Goal: Task Accomplishment & Management: Manage account settings

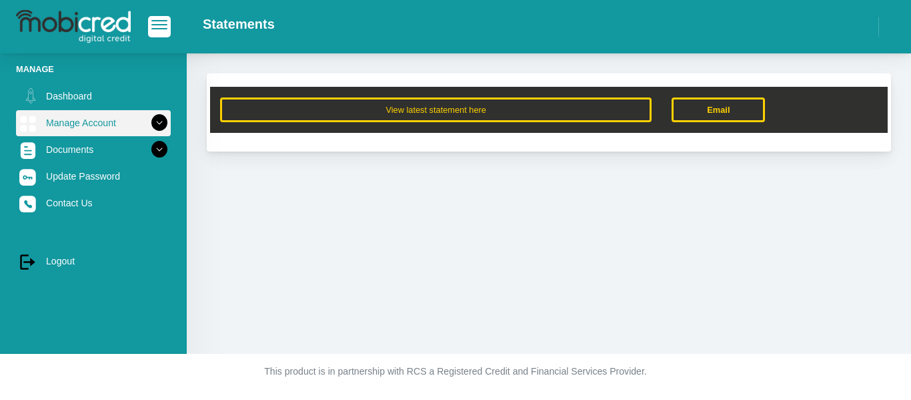
click at [79, 116] on link "Manage Account" at bounding box center [93, 122] width 155 height 25
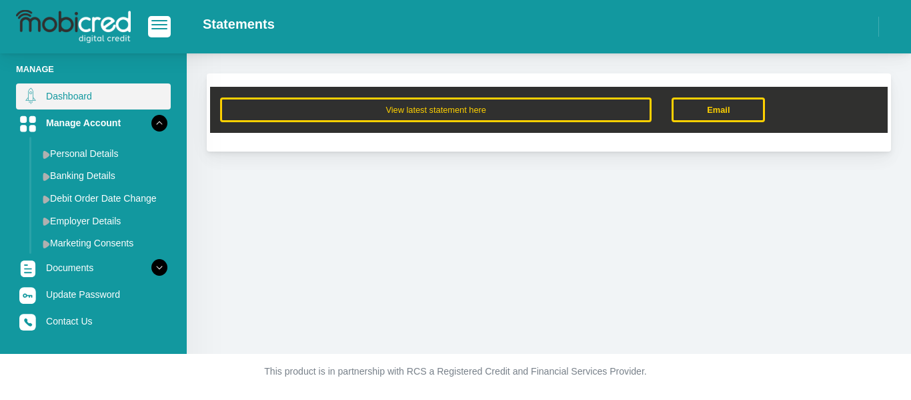
click at [74, 93] on link "Dashboard" at bounding box center [93, 95] width 155 height 25
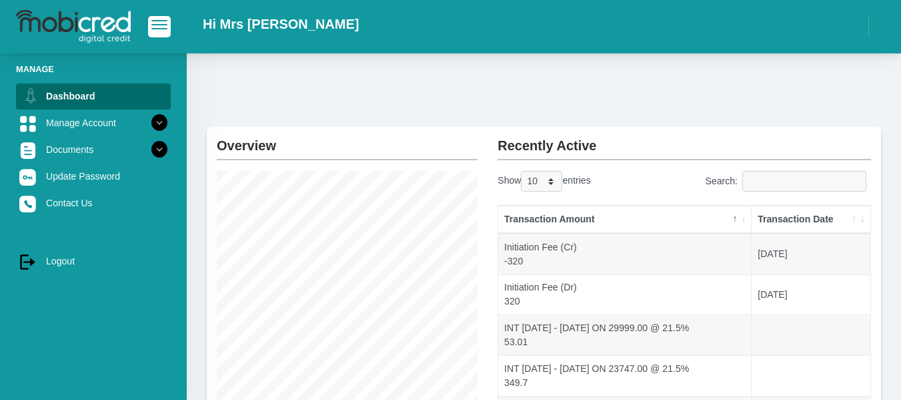
click at [818, 215] on th "Transaction Date" at bounding box center [811, 219] width 119 height 28
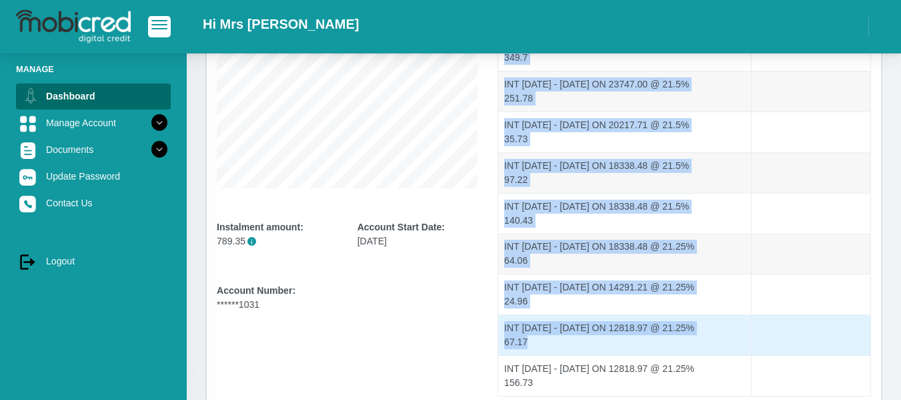
scroll to position [334, 0]
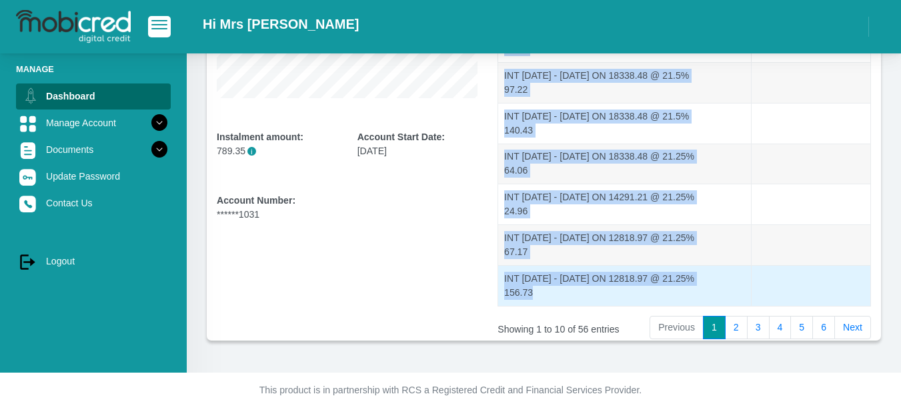
drag, startPoint x: 504, startPoint y: 251, endPoint x: 540, endPoint y: 299, distance: 60.2
click at [540, 302] on tbody at bounding box center [684, 103] width 372 height 406
copy tbody "INT [DATE] - [DATE] ON 29999.00 @ 21.5% 53.01 INT [DATE] - [DATE] ON 23747.00 @…"
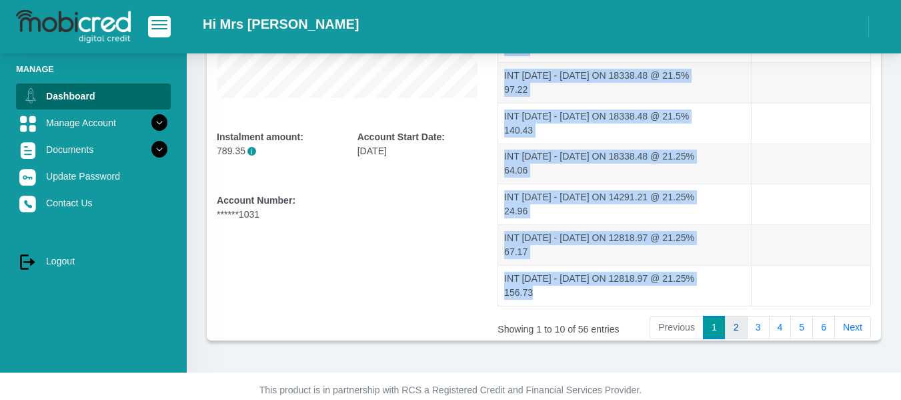
click at [735, 329] on link "2" at bounding box center [736, 328] width 23 height 24
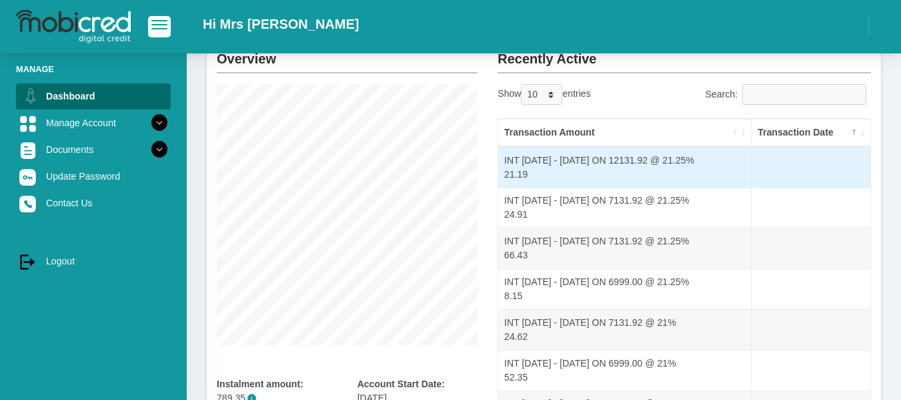
scroll to position [67, 0]
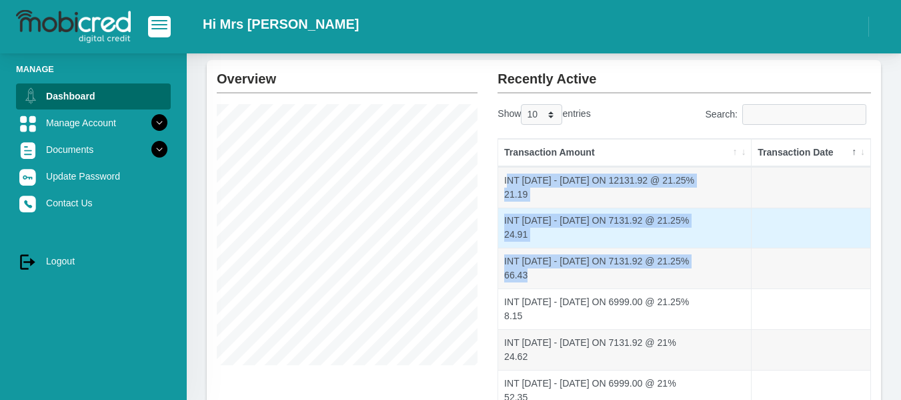
drag, startPoint x: 506, startPoint y: 183, endPoint x: 498, endPoint y: 232, distance: 49.3
click at [670, 282] on tbody "8.15" at bounding box center [684, 370] width 372 height 406
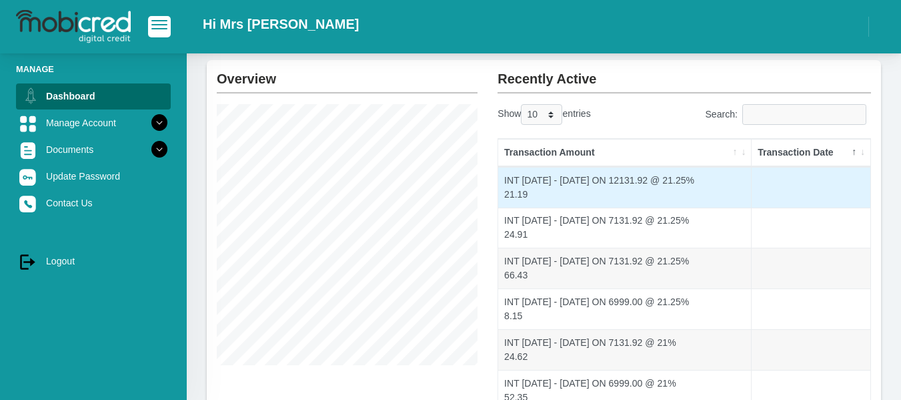
click at [498, 178] on td "INT [DATE] - [DATE] ON 12131.92 @ 21.25% 21.19" at bounding box center [624, 187] width 253 height 41
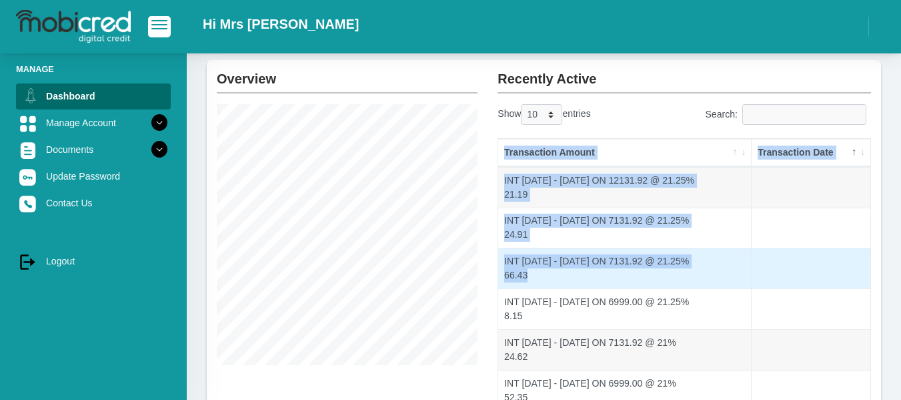
drag, startPoint x: 494, startPoint y: 180, endPoint x: 589, endPoint y: 267, distance: 128.9
click at [589, 267] on div "Transaction Amount Transaction Date" at bounding box center [685, 355] width 394 height 451
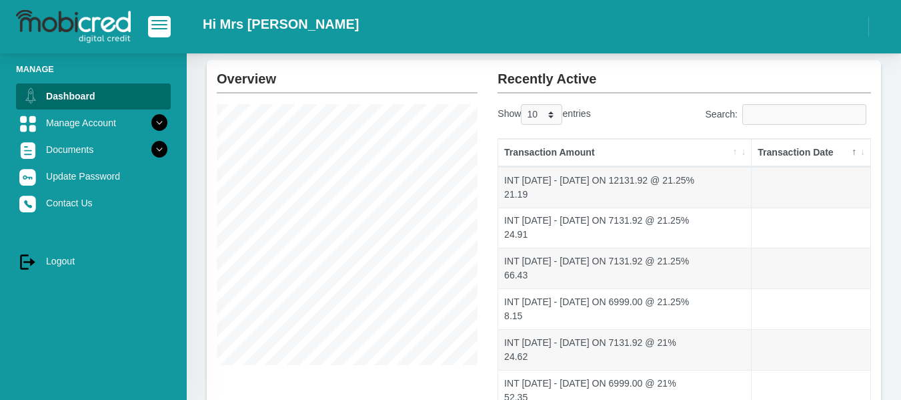
click at [478, 185] on div "Overview Instalment amount: 789.35 i Account Start Date: [DATE] Account Number:…" at bounding box center [347, 333] width 281 height 547
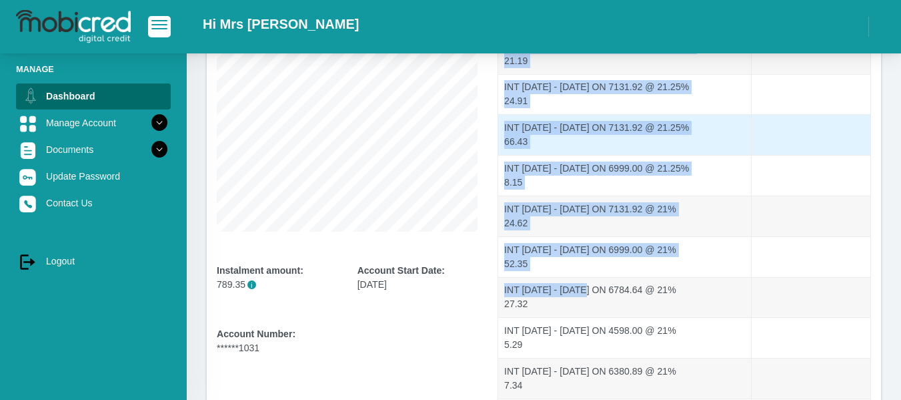
scroll to position [353, 0]
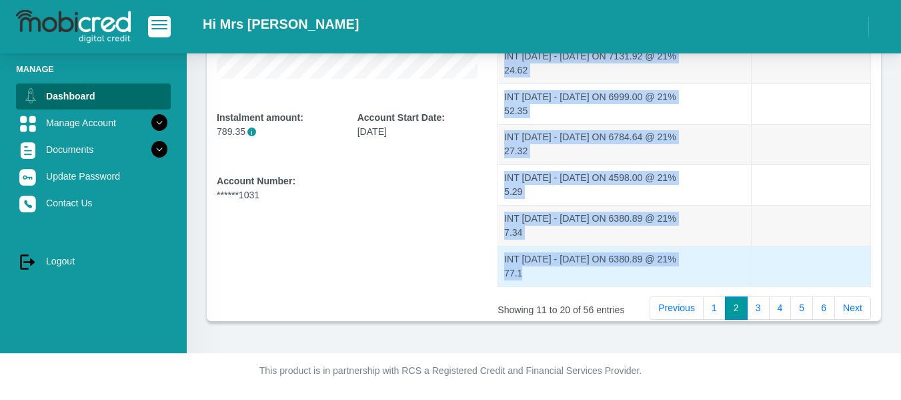
drag, startPoint x: 501, startPoint y: 183, endPoint x: 602, endPoint y: 270, distance: 133.8
click at [602, 270] on tbody "8.15" at bounding box center [684, 84] width 372 height 406
copy tbody "INT [DATE] - [DATE] ON 12131.92 @ 21.25% 21.19 INT [DATE] - [DATE] ON 7131.92 @…"
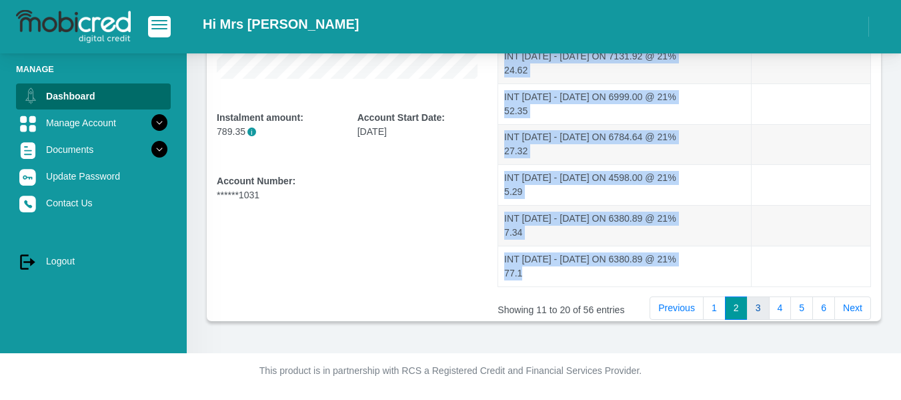
click at [755, 311] on link "3" at bounding box center [758, 308] width 23 height 24
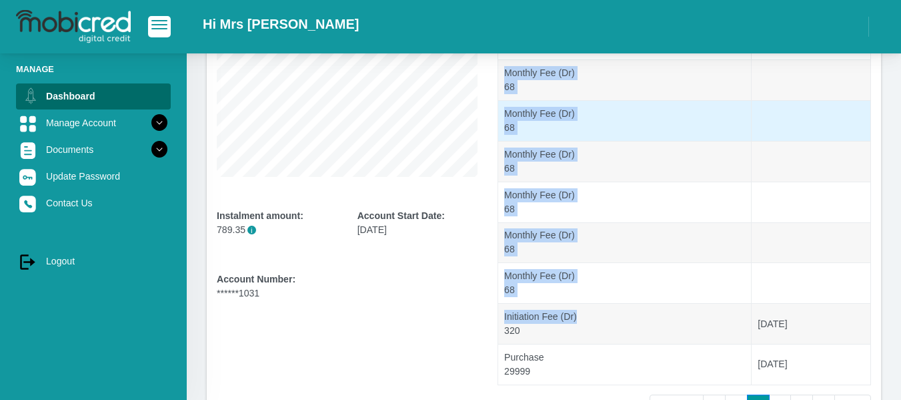
scroll to position [286, 0]
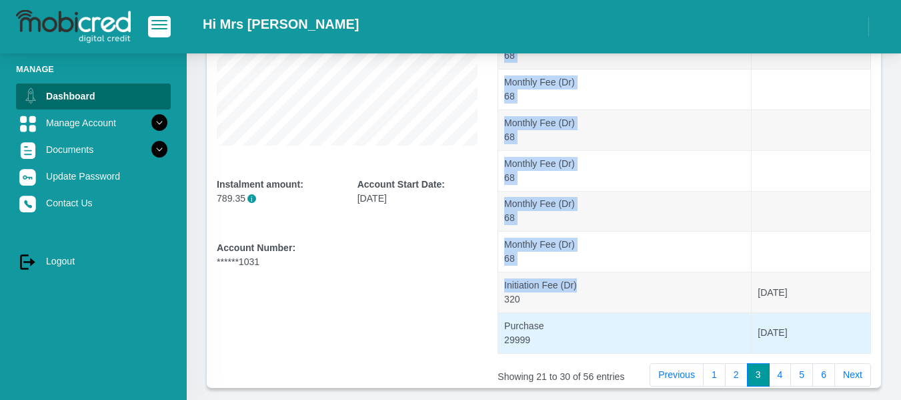
drag, startPoint x: 500, startPoint y: 159, endPoint x: 808, endPoint y: 337, distance: 355.6
click at [808, 337] on tbody "68" at bounding box center [684, 150] width 372 height 406
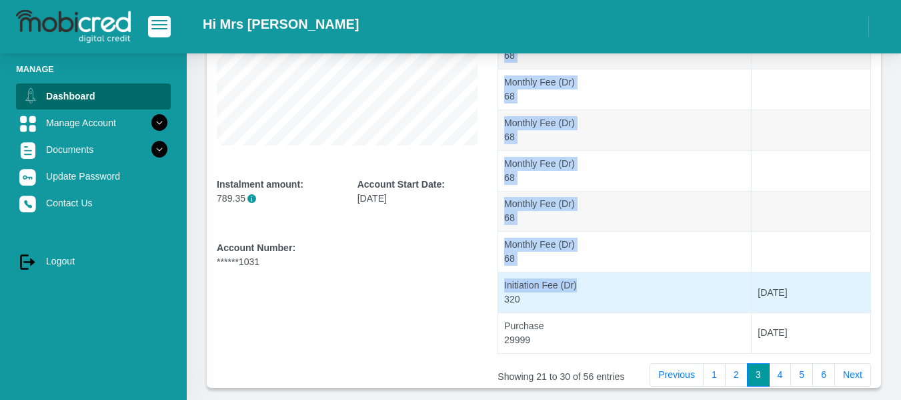
copy tbody "INT [DATE] - [DATE] ON 4598.00 @ 21% 82.01 INT [DATE] - [DATE] ON 5734.62 @ 21%…"
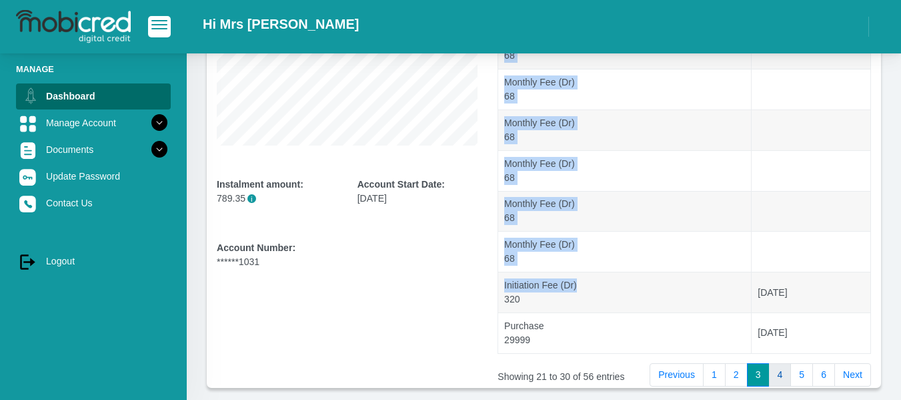
click at [782, 374] on link "4" at bounding box center [780, 375] width 23 height 24
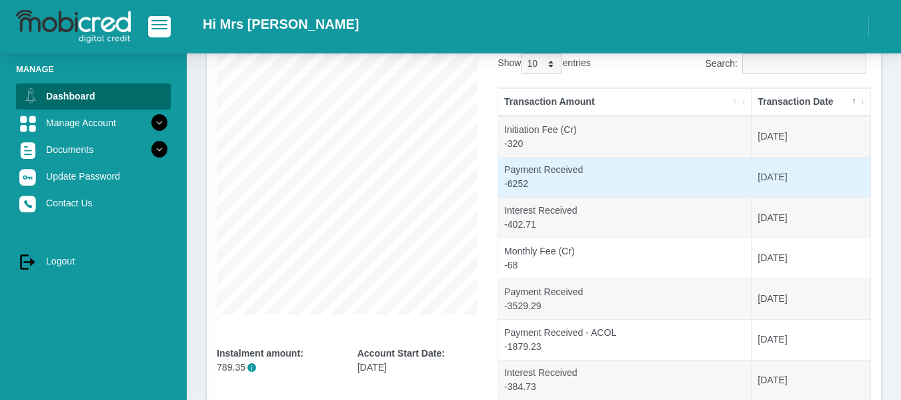
scroll to position [86, 0]
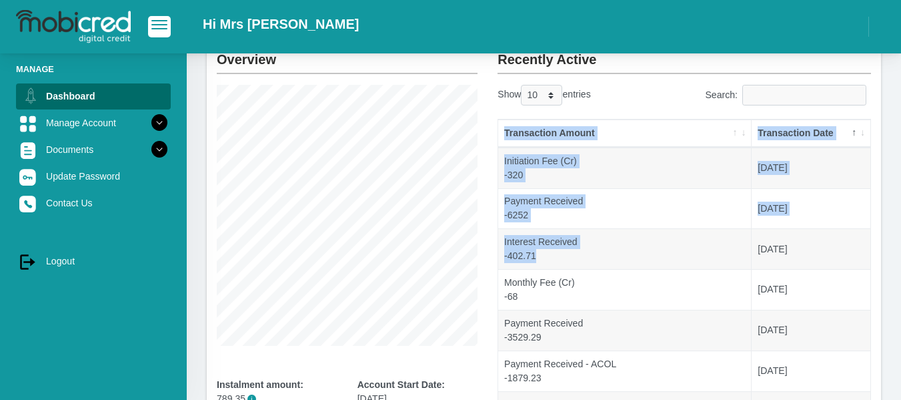
drag, startPoint x: 498, startPoint y: 167, endPoint x: 490, endPoint y: 164, distance: 8.7
click at [632, 238] on table "Transaction Amount Transaction Date -68" at bounding box center [685, 336] width 374 height 435
click at [488, 164] on div "Transaction Amount Transaction Date -68" at bounding box center [685, 336] width 394 height 451
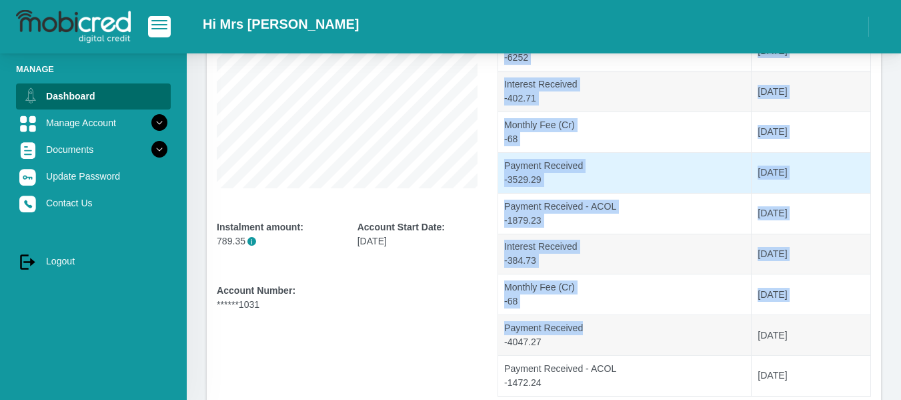
scroll to position [353, 0]
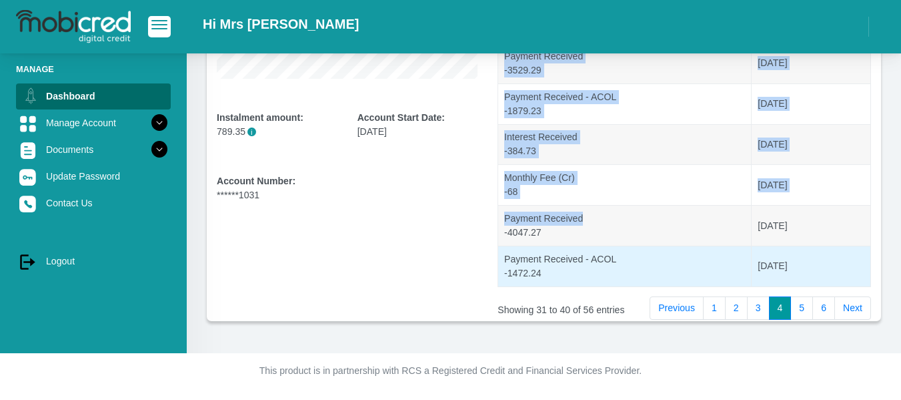
drag, startPoint x: 503, startPoint y: 165, endPoint x: 526, endPoint y: 233, distance: 71.7
click at [818, 262] on tbody "-320" at bounding box center [684, 84] width 372 height 406
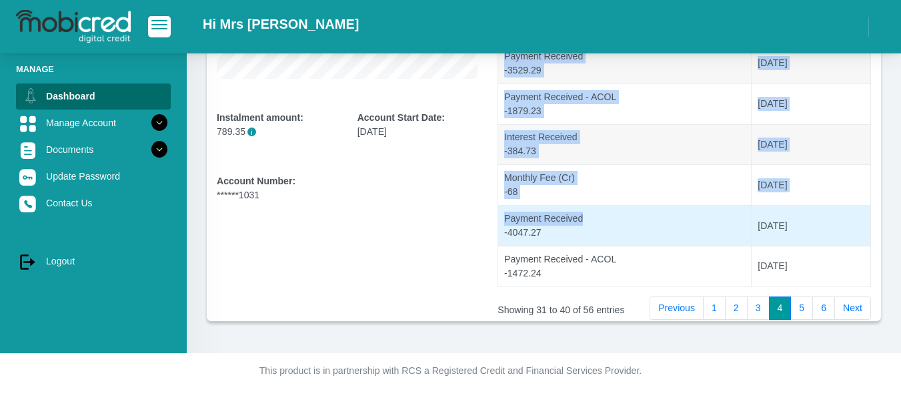
copy tbody "Initiation Fee (Cr) -320 [DATE] Payment Received -6252 [DATE] Interest Received…"
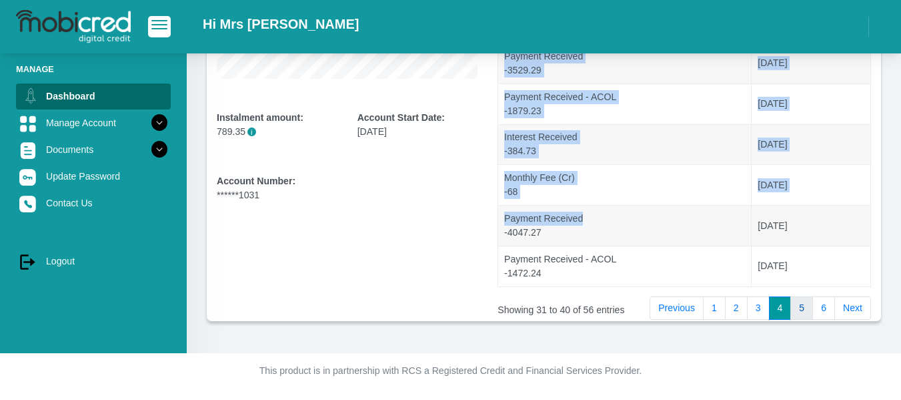
click at [803, 309] on link "5" at bounding box center [801, 308] width 23 height 24
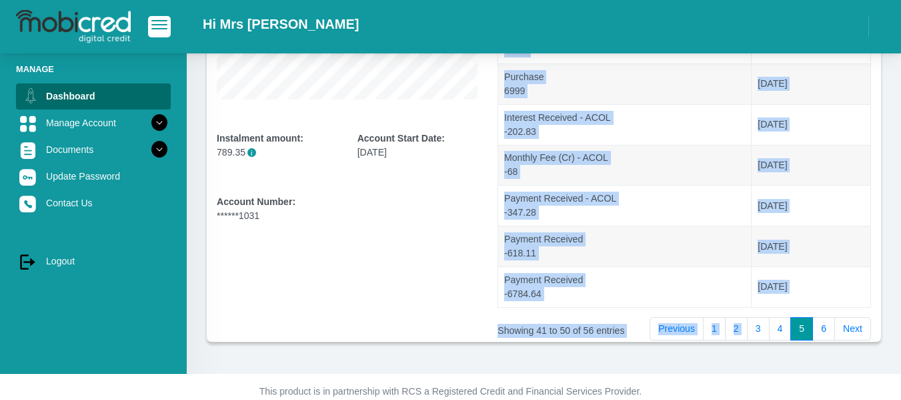
scroll to position [334, 0]
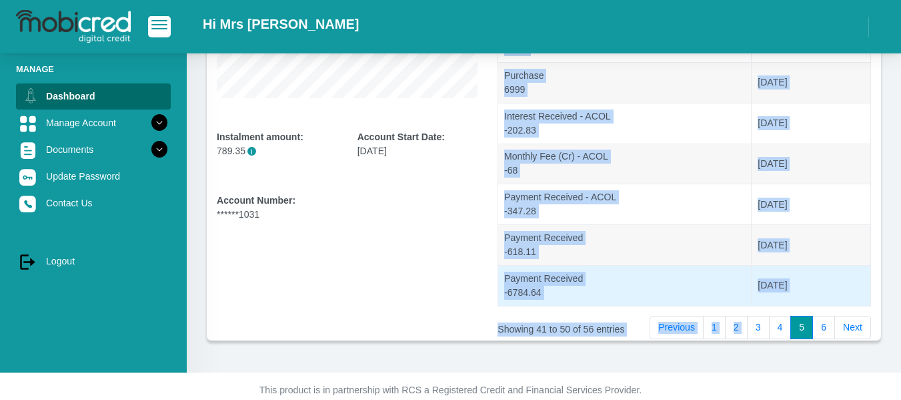
drag, startPoint x: 496, startPoint y: 249, endPoint x: 829, endPoint y: 294, distance: 336.6
click at [829, 294] on div "Transaction Amount Transaction Date -68" at bounding box center [685, 88] width 394 height 451
copy table "Transaction Amount Transaction Date Interest Received - ACOL -296.62 [DATE] Mon…"
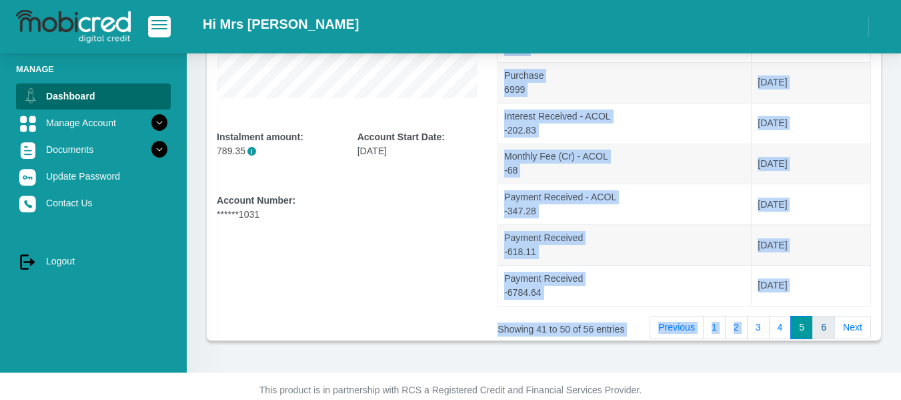
click at [818, 332] on link "6" at bounding box center [823, 328] width 23 height 24
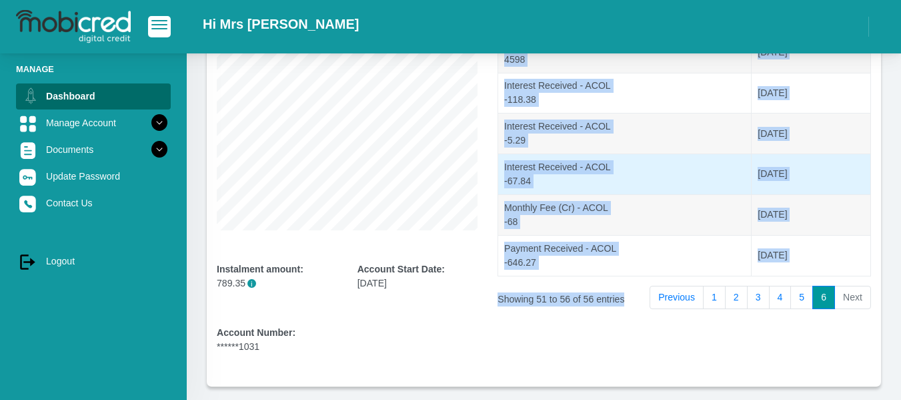
scroll to position [0, 0]
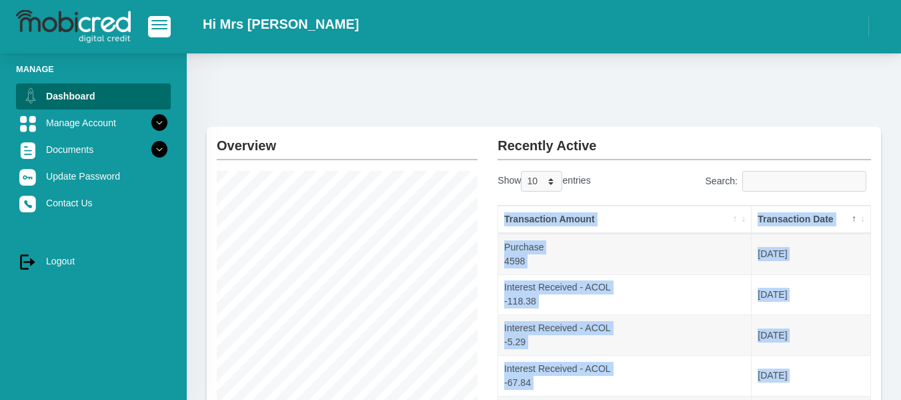
click at [490, 251] on div "Transaction Amount Transaction Date -68" at bounding box center [685, 341] width 394 height 289
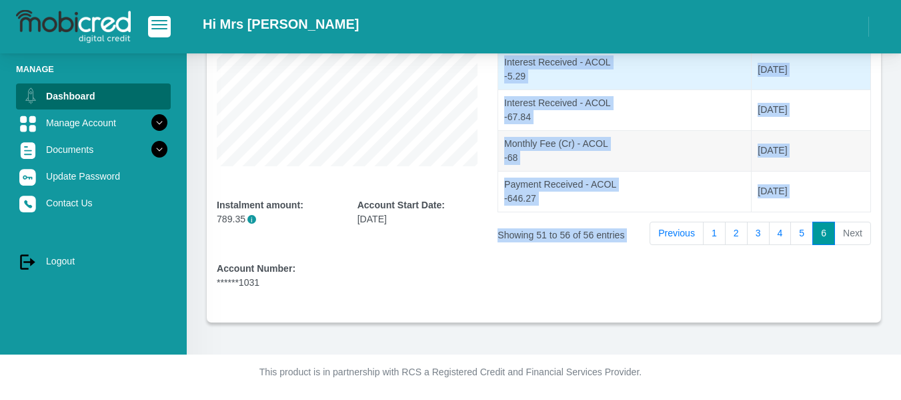
scroll to position [266, 0]
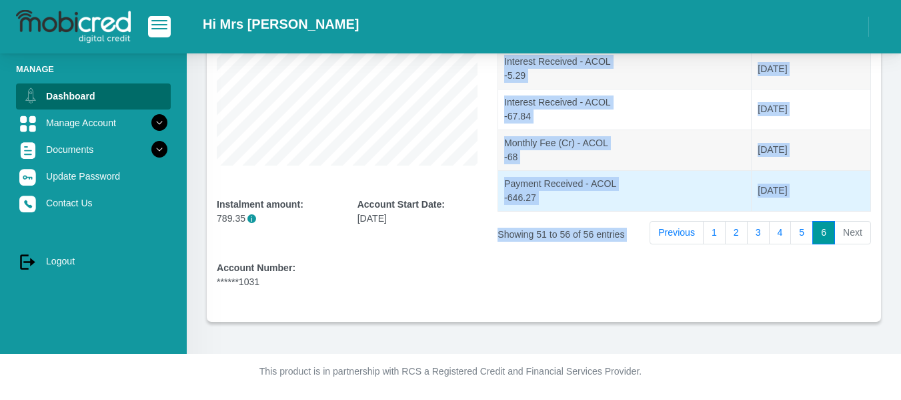
drag, startPoint x: 502, startPoint y: 250, endPoint x: 810, endPoint y: 189, distance: 314.1
click at [810, 189] on tbody "4598" at bounding box center [684, 88] width 372 height 243
copy tbody "Purchase 4598 [DATE] Interest Received - ACOL -118.38 [DATE] Interest Received …"
